Goal: Information Seeking & Learning: Learn about a topic

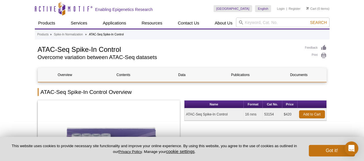
scroll to position [172, 0]
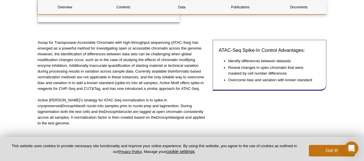
click at [133, 74] on p "Assay for Transposase-Accessible Chromatin with high-throughput sequencing (ATA…" at bounding box center [123, 66] width 170 height 52
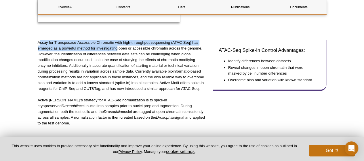
drag, startPoint x: 39, startPoint y: 41, endPoint x: 118, endPoint y: 49, distance: 79.2
click at [118, 49] on p "Assay for Transposase-Accessible Chromatin with high-throughput sequencing (ATA…" at bounding box center [123, 66] width 170 height 52
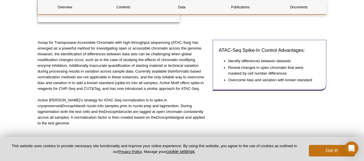
click at [95, 60] on p "Assay for Transposase-Accessible Chromatin with high-throughput sequencing (ATA…" at bounding box center [123, 66] width 170 height 52
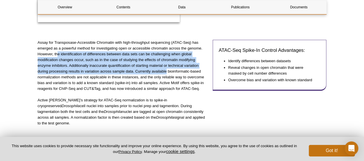
drag, startPoint x: 58, startPoint y: 54, endPoint x: 166, endPoint y: 74, distance: 109.9
click at [166, 74] on p "Assay for Transposase-Accessible Chromatin with high-throughput sequencing (ATA…" at bounding box center [123, 66] width 170 height 52
click at [150, 64] on p "Assay for Transposase-Accessible Chromatin with high-throughput sequencing (ATA…" at bounding box center [123, 66] width 170 height 52
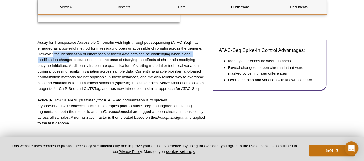
drag, startPoint x: 91, startPoint y: 52, endPoint x: 70, endPoint y: 60, distance: 22.6
click at [70, 60] on p "Assay for Transposase-Accessible Chromatin with high-throughput sequencing (ATA…" at bounding box center [123, 66] width 170 height 52
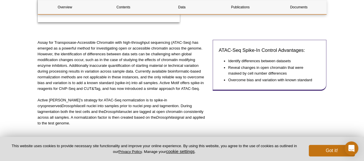
click at [178, 66] on p "Assay for Transposase-Accessible Chromatin with high-throughput sequencing (ATA…" at bounding box center [123, 66] width 170 height 52
drag, startPoint x: 134, startPoint y: 71, endPoint x: 81, endPoint y: 74, distance: 53.0
click at [81, 74] on p "Assay for Transposase-Accessible Chromatin with high-throughput sequencing (ATA…" at bounding box center [123, 66] width 170 height 52
click at [189, 79] on p "Assay for Transposase-Accessible Chromatin with high-throughput sequencing (ATA…" at bounding box center [123, 66] width 170 height 52
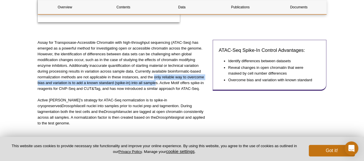
drag, startPoint x: 153, startPoint y: 76, endPoint x: 155, endPoint y: 82, distance: 5.6
click at [155, 82] on p "Assay for Transposase-Accessible Chromatin with high-throughput sequencing (ATA…" at bounding box center [123, 66] width 170 height 52
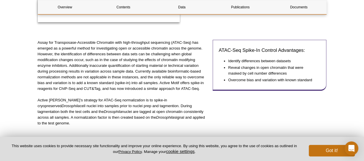
click at [158, 82] on p "Assay for Transposase-Accessible Chromatin with high-throughput sequencing (ATA…" at bounding box center [123, 66] width 170 height 52
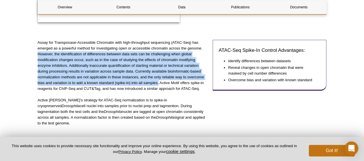
drag, startPoint x: 159, startPoint y: 82, endPoint x: 35, endPoint y: 55, distance: 126.7
copy p "However, the identification of differences between data sets can be challenging…"
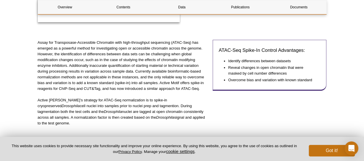
click at [171, 106] on p "Active Motif’s strategy for ATAC-Seq normalization is to spike-in cryopreserved…" at bounding box center [123, 111] width 170 height 29
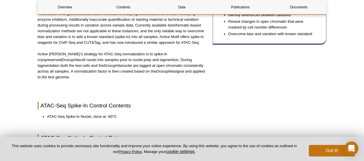
scroll to position [230, 0]
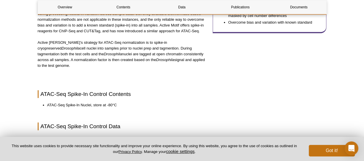
drag, startPoint x: 176, startPoint y: 39, endPoint x: 78, endPoint y: 41, distance: 97.7
click at [176, 39] on div "Assay for Transposase-Accessible Chromatin with high-throughput sequencing (ATA…" at bounding box center [123, 28] width 170 height 92
drag, startPoint x: 76, startPoint y: 43, endPoint x: 181, endPoint y: 59, distance: 106.2
click at [187, 64] on div "Assay for Transposase-Accessible Chromatin with high-throughput sequencing (ATA…" at bounding box center [123, 28] width 170 height 92
copy p "or ATAC-Seq normalization is to spike-in cryopreserved Drosophila cell nuclei i…"
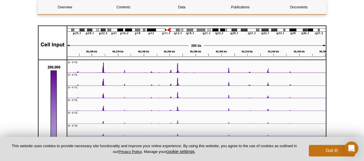
scroll to position [431, 0]
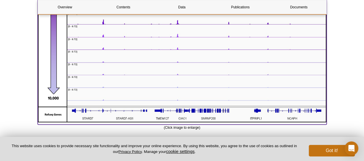
click at [162, 72] on img at bounding box center [182, 31] width 289 height 184
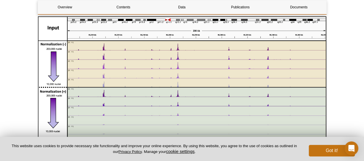
scroll to position [604, 0]
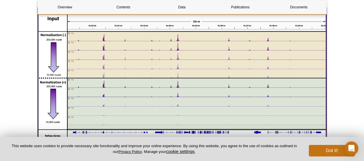
click at [113, 68] on img at bounding box center [182, 74] width 289 height 135
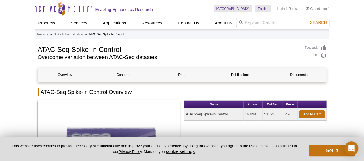
scroll to position [172, 0]
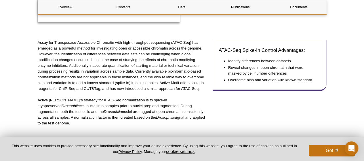
click at [153, 53] on p "Assay for Transposase-Accessible Chromatin with high-throughput sequencing (ATA…" at bounding box center [123, 66] width 170 height 52
drag, startPoint x: 171, startPoint y: 100, endPoint x: 206, endPoint y: 99, distance: 35.7
click at [206, 99] on p "Active Motif’s strategy for ATAC-Seq normalization is to spike-in cryopreserved…" at bounding box center [123, 111] width 170 height 29
copy p "Drosophila cell nuclei"
click at [235, 151] on p "This website uses cookies to provide necessary site functionality and improve y…" at bounding box center [154, 148] width 290 height 11
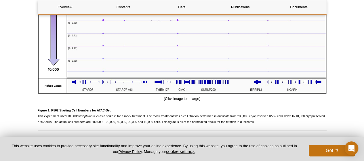
scroll to position [489, 0]
